Goal: Navigation & Orientation: Find specific page/section

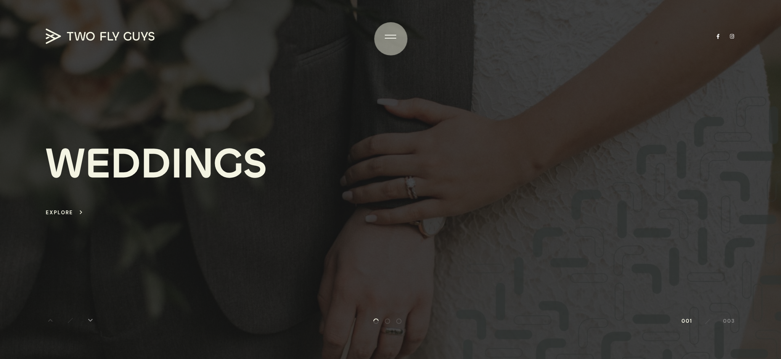
click at [391, 39] on div at bounding box center [390, 37] width 11 height 8
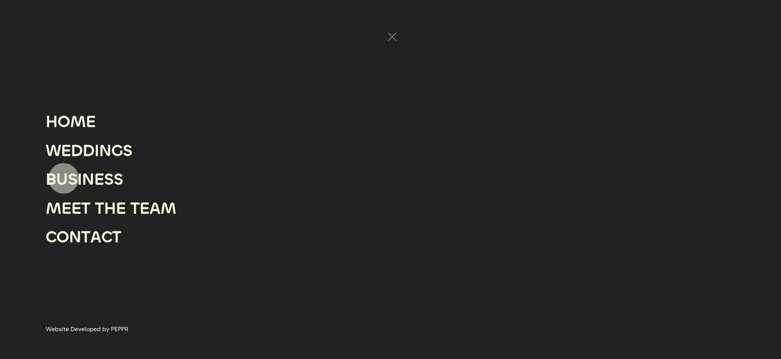
click at [64, 179] on div "U" at bounding box center [61, 179] width 11 height 29
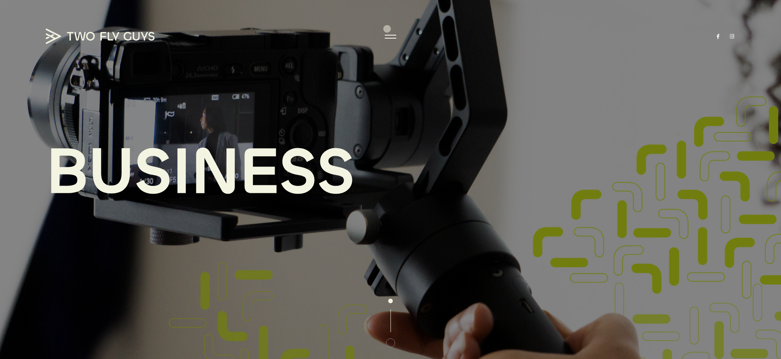
click at [388, 29] on div "B U S I N E S S" at bounding box center [390, 179] width 781 height 359
click at [387, 35] on div at bounding box center [390, 35] width 11 height 1
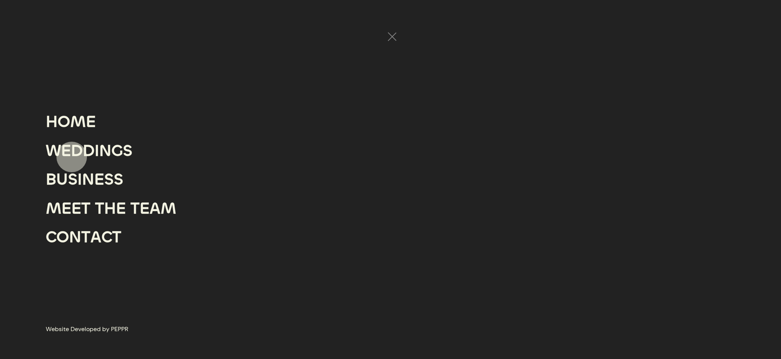
click at [72, 157] on div "D" at bounding box center [77, 150] width 12 height 29
